Goal: Task Accomplishment & Management: Manage account settings

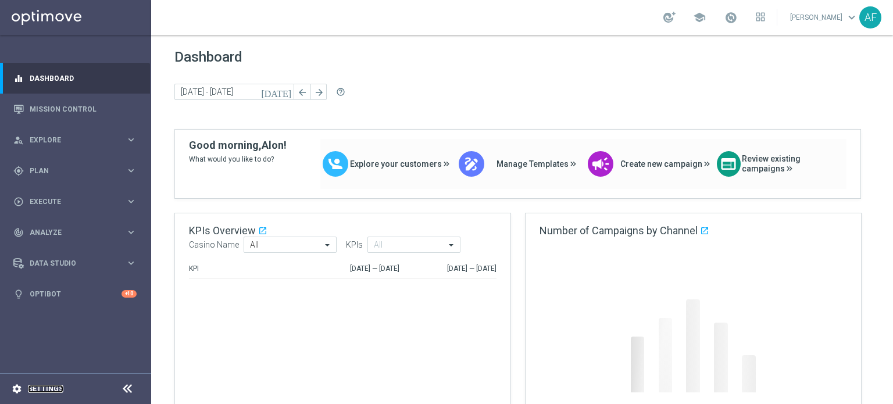
click at [56, 388] on link "Settings" at bounding box center [45, 388] width 35 height 7
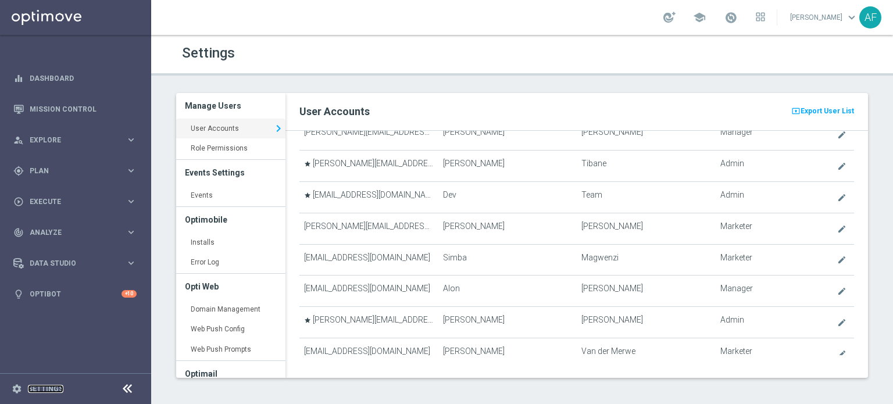
scroll to position [589, 0]
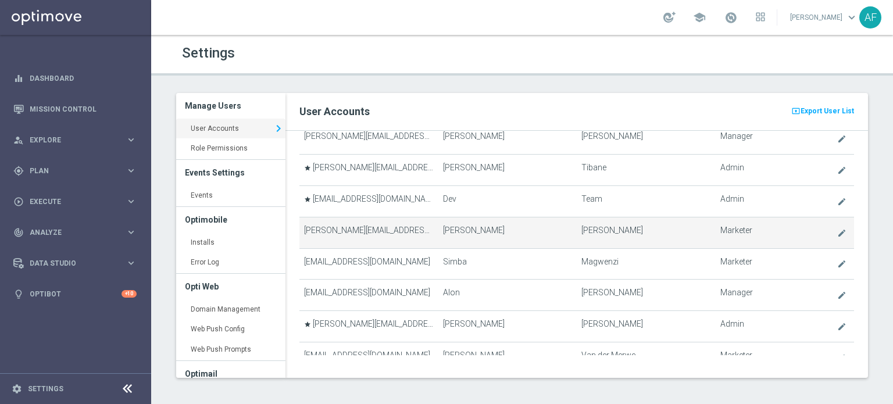
click at [405, 220] on td "[PERSON_NAME][EMAIL_ADDRESS][DOMAIN_NAME]" at bounding box center [368, 232] width 138 height 31
click at [837, 228] on icon "create" at bounding box center [841, 232] width 9 height 9
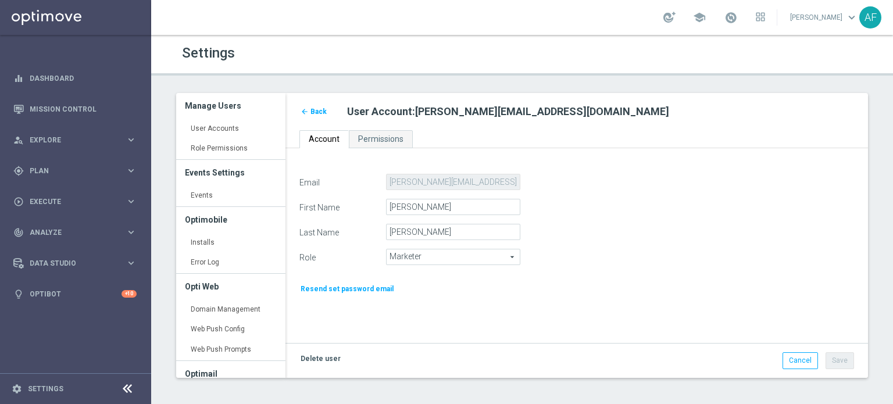
click at [325, 357] on link "Delete user" at bounding box center [320, 358] width 42 height 13
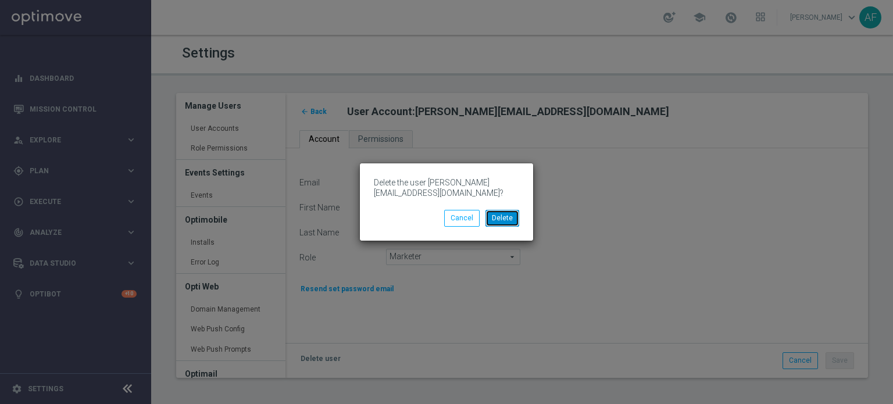
click at [509, 220] on button "Delete" at bounding box center [502, 218] width 34 height 16
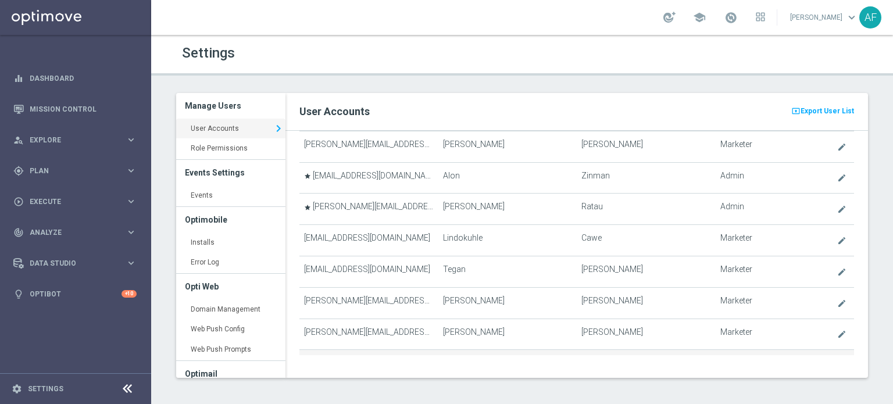
scroll to position [130, 0]
